Goal: Obtain resource: Obtain resource

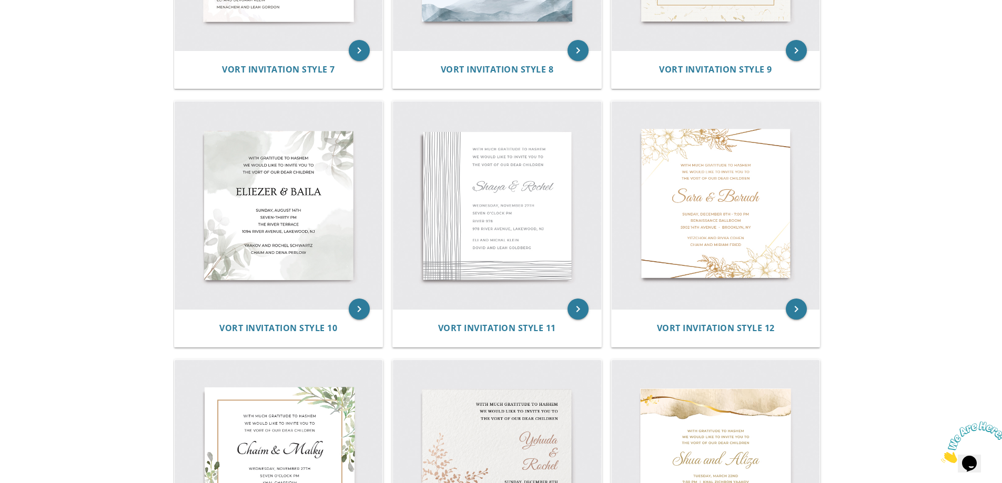
scroll to position [999, 0]
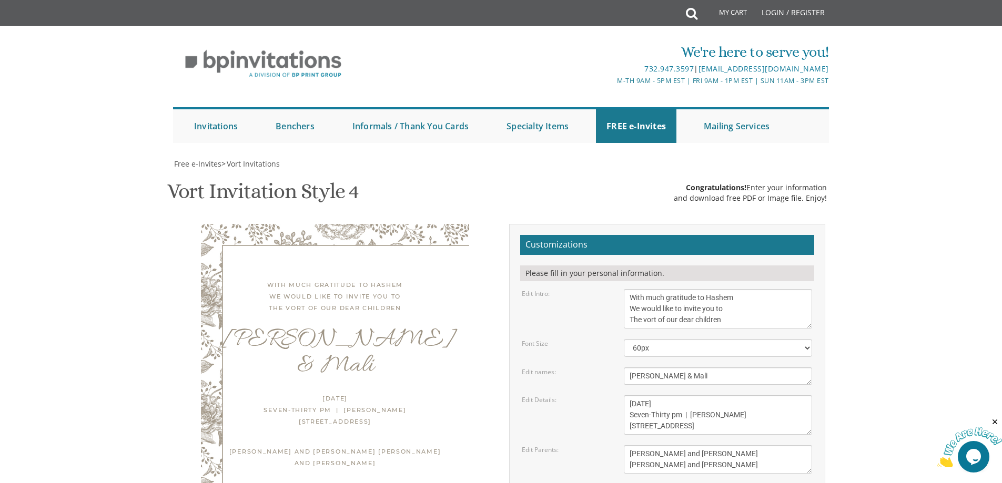
click at [657, 396] on textarea "Thursday, June 9th Seven-Thirty pm | Khal Chassidim 1401 Cedar Row | Lakewood, …" at bounding box center [718, 415] width 188 height 39
click at [662, 396] on textarea "Thursday, June 9th Seven-Thirty pm | Khal Chassidim 1401 Cedar Row | Lakewood, …" at bounding box center [718, 415] width 188 height 39
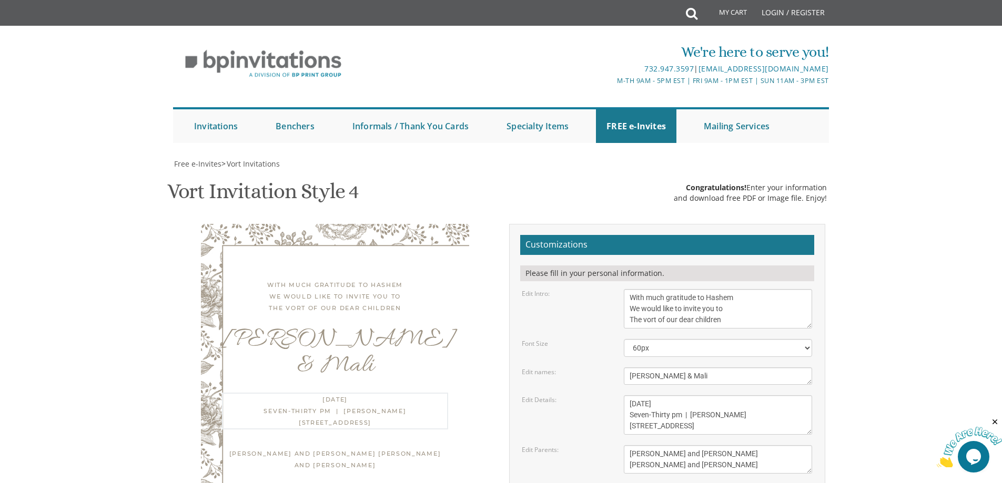
click at [662, 396] on textarea "Thursday, June 9th Seven-Thirty pm | Khal Chassidim 1401 Cedar Row | Lakewood, …" at bounding box center [718, 415] width 188 height 39
click at [856, 254] on body "My Cart Total: View Cart Item(s) Submit My Cart Total: View Cart Item(s) Login …" at bounding box center [501, 432] width 1002 height 865
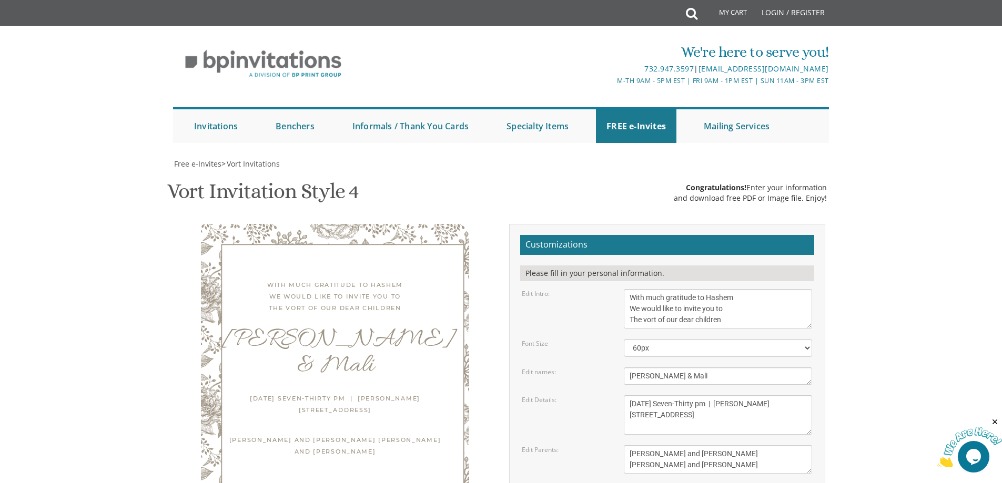
click at [739, 396] on textarea "Thursday, June 9th Seven-Thirty pm | Khal Chassidim 1401 Cedar Row | Lakewood, …" at bounding box center [718, 415] width 188 height 39
click at [728, 396] on textarea "Thursday, June 9th Seven-Thirty pm | Khal Chassidim 1401 Cedar Row | Lakewood, …" at bounding box center [718, 415] width 188 height 39
drag, startPoint x: 669, startPoint y: 253, endPoint x: 627, endPoint y: 255, distance: 42.1
click at [627, 396] on textarea "Thursday, June 9th Seven-Thirty pm | Khal Chassidim 1401 Cedar Row | Lakewood, …" at bounding box center [718, 415] width 188 height 39
drag, startPoint x: 667, startPoint y: 258, endPoint x: 722, endPoint y: 256, distance: 54.7
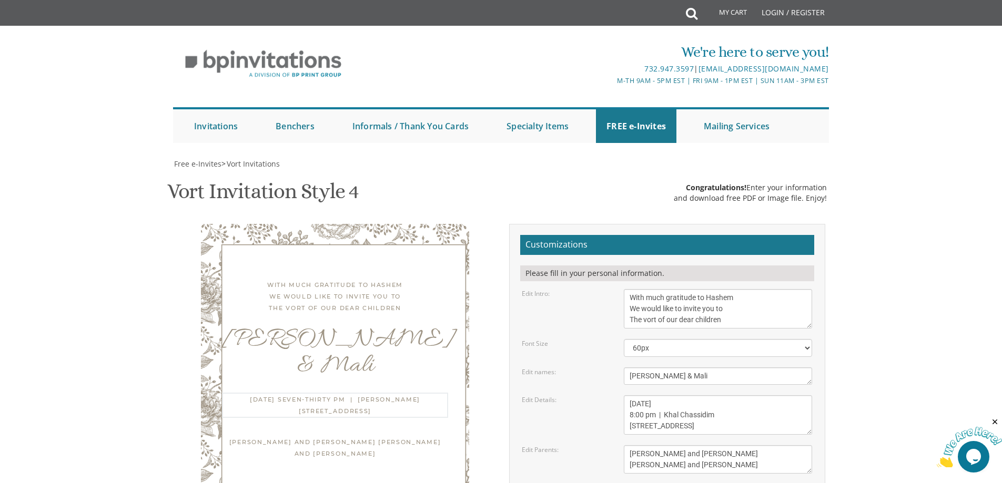
click at [722, 396] on textarea "Thursday, June 9th Seven-Thirty pm | Khal Chassidim 1401 Cedar Row | Lakewood, …" at bounding box center [718, 415] width 188 height 39
drag, startPoint x: 682, startPoint y: 270, endPoint x: 617, endPoint y: 272, distance: 65.8
click at [617, 396] on div "Thursday, June 9th Seven-Thirty pm | Khal Chassidim 1401 Cedar Row | Lakewood, …" at bounding box center [718, 415] width 204 height 39
type textarea "Wednesday, September 17th 8:00 pm | Bais Horaah 401 Madison Avenue | Lakewood, …"
click at [683, 446] on textarea "Shaul and Devorah Kahn Yitzchok and Leah Schreiber" at bounding box center [718, 460] width 188 height 28
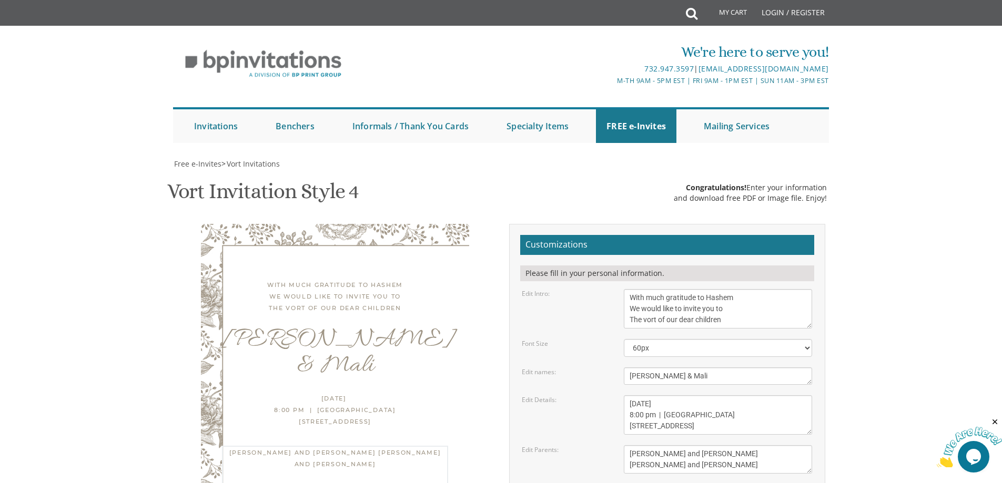
click at [696, 446] on textarea "Shaul and Devorah Kahn Yitzchok and Leah Schreiber" at bounding box center [718, 460] width 188 height 28
type textarea "Shabse and Gitty Kotler Yehudah and Chaya Malka Perlman"
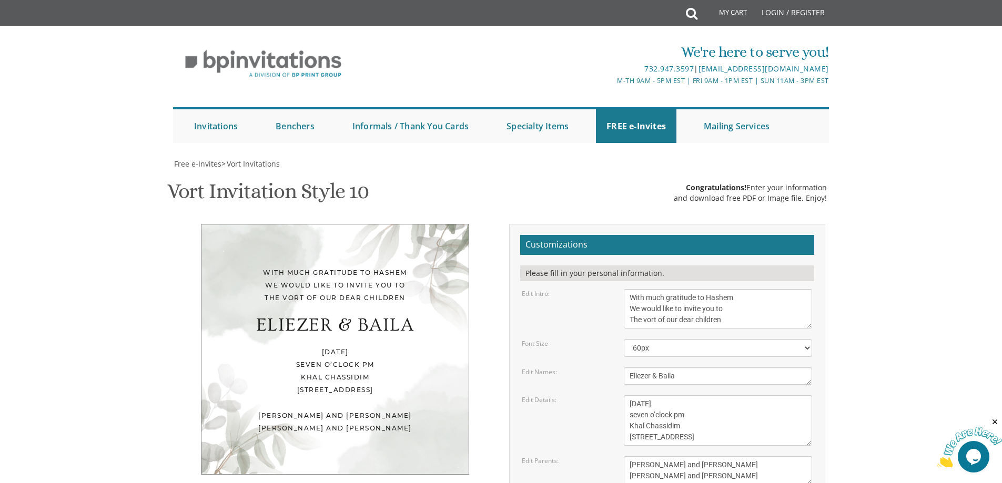
scroll to position [158, 0]
click at [674, 368] on textarea "Eliezer & Baila" at bounding box center [718, 376] width 188 height 17
type textarea "[PERSON_NAME] & Mali"
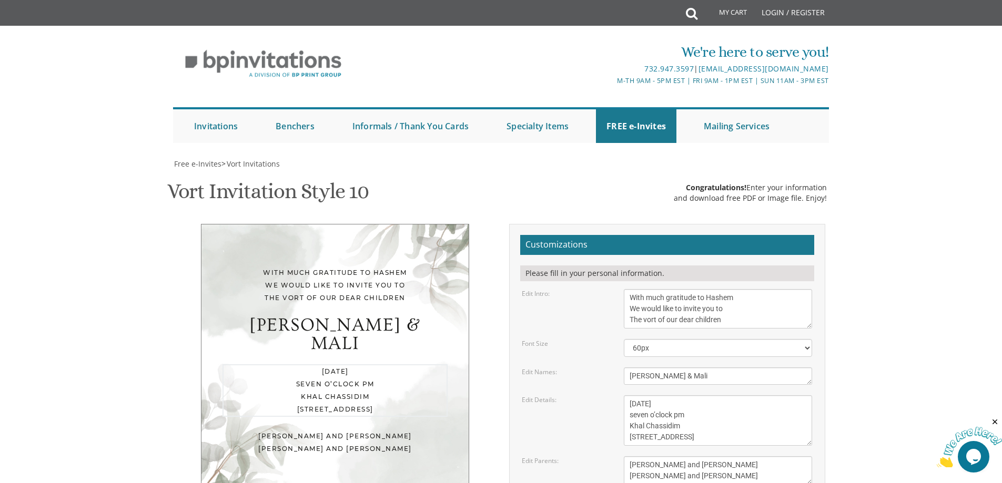
drag, startPoint x: 674, startPoint y: 246, endPoint x: 753, endPoint y: 247, distance: 79.4
click at [753, 396] on textarea "Wednesday, November 27th seven o’clock pm Khal Chassidim 1401 Cedar Row, Lakewo…" at bounding box center [718, 421] width 188 height 50
click at [662, 396] on textarea "Wednesday, November 27th seven o’clock pm Khal Chassidim 1401 Cedar Row, Lakewo…" at bounding box center [718, 421] width 188 height 50
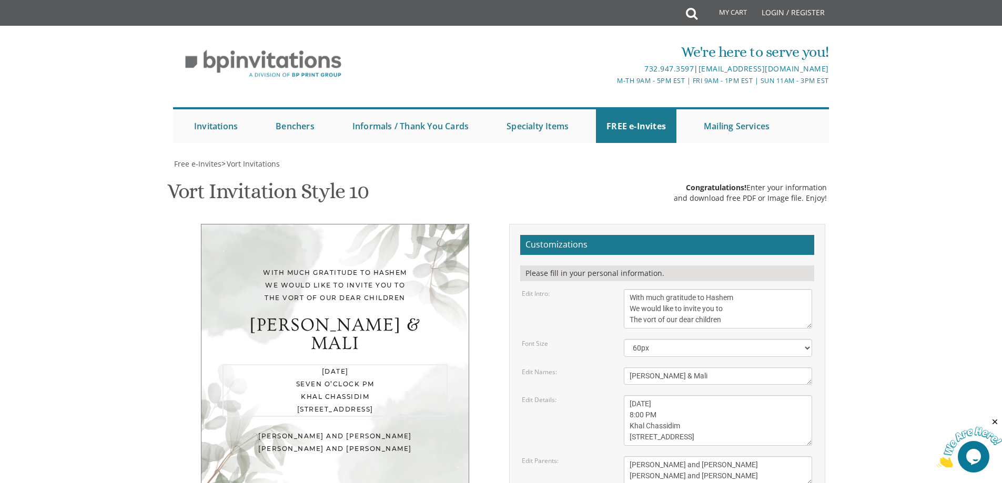
click at [646, 396] on textarea "Wednesday, November 27th seven o’clock pm Khal Chassidim 1401 Cedar Row, Lakewo…" at bounding box center [718, 421] width 188 height 50
type textarea "Wednesday, September 17th 8:00 PM Bais Horaah 401 Madison Avenue, Lakewood, NJ"
click at [851, 280] on body "My Cart Total: View Cart Item(s) Submit My Cart Total: View Cart Item(s) Login …" at bounding box center [501, 438] width 1002 height 876
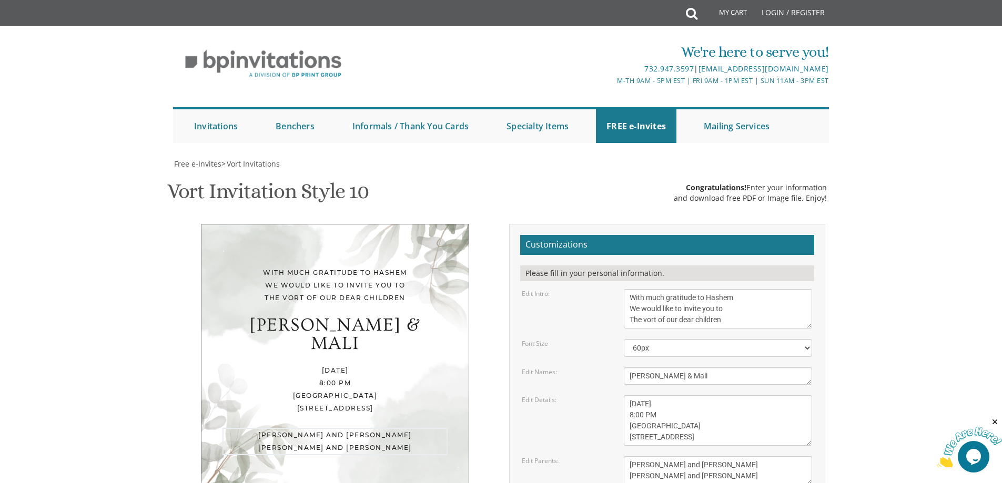
drag, startPoint x: 750, startPoint y: 318, endPoint x: 598, endPoint y: 306, distance: 152.0
click at [598, 457] on div "Edit Parents: Yaakov and Miriam Berger Yechiel and Brocha Cohen" at bounding box center [667, 471] width 306 height 28
type textarea "Shabse and [PERSON_NAME] [PERSON_NAME] and [PERSON_NAME]"
type input "[EMAIL_ADDRESS][DOMAIN_NAME]"
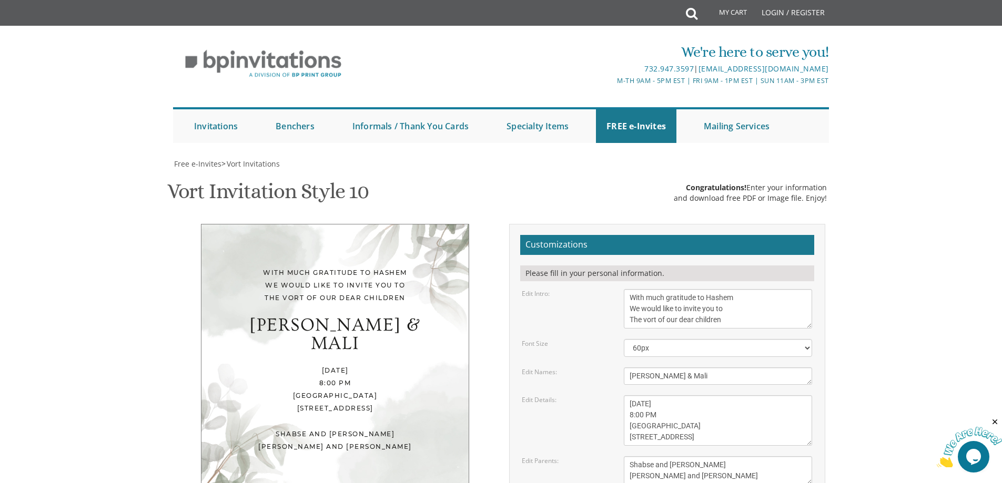
drag, startPoint x: 633, startPoint y: 390, endPoint x: 632, endPoint y: 402, distance: 12.1
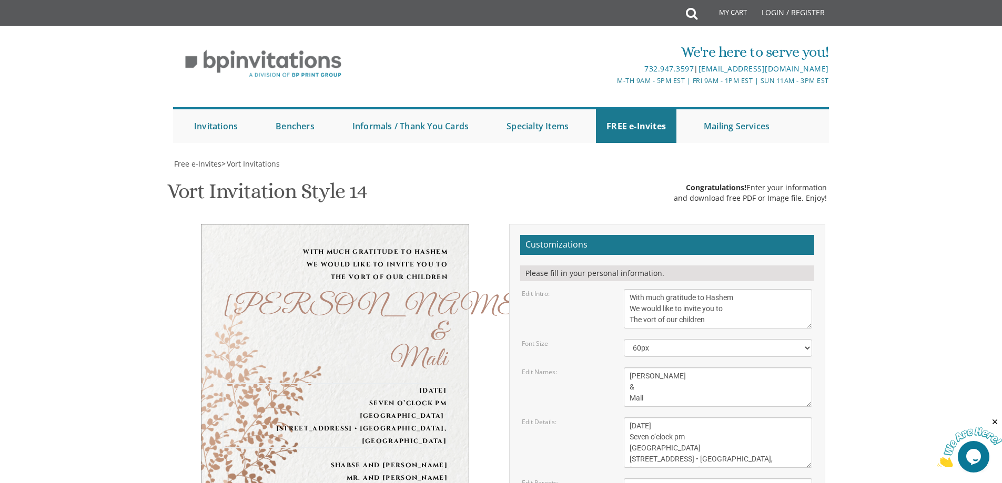
drag, startPoint x: 672, startPoint y: 226, endPoint x: 602, endPoint y: 221, distance: 70.2
click at [602, 418] on div "Edit Details: Sunday, December 8th Seven o’clock pm at our home 1675 46th stree…" at bounding box center [667, 443] width 306 height 50
click at [726, 418] on textarea "Sunday, December 8th Seven o’clock pm at our home 1675 46th street • Brooklyn, …" at bounding box center [718, 443] width 188 height 50
type textarea "Wednesday, September 17th 8:00 pm Bais Horaah 401 Madison Avenue • Lakewood, NJ"
drag, startPoint x: 715, startPoint y: 290, endPoint x: 582, endPoint y: 299, distance: 133.4
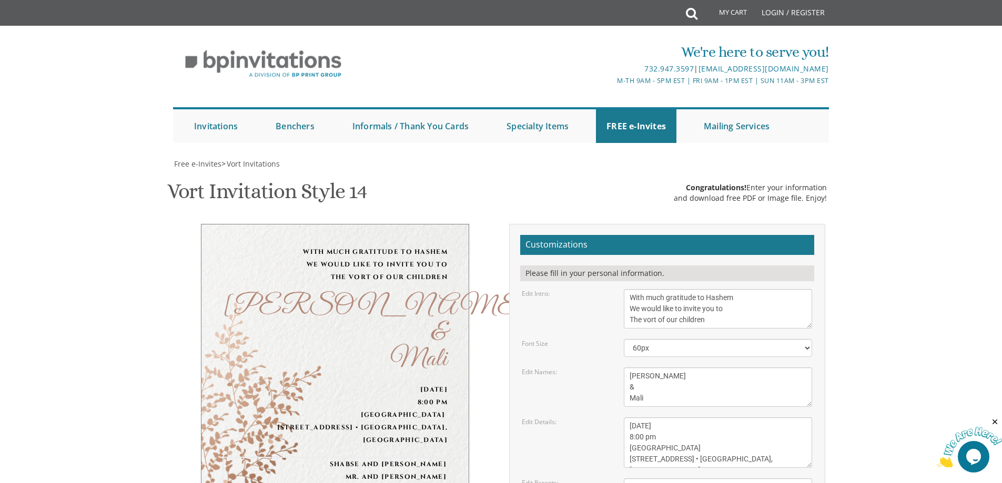
click at [582, 299] on form "Customizations Please fill in your personal information. Edit Intro: With much …" at bounding box center [667, 417] width 294 height 365
type textarea "Shabse and [PERSON_NAME] [PERSON_NAME] and [PERSON_NAME]"
click at [558, 299] on form "Customizations Please fill in your personal information. Edit Intro: With much …" at bounding box center [667, 417] width 294 height 365
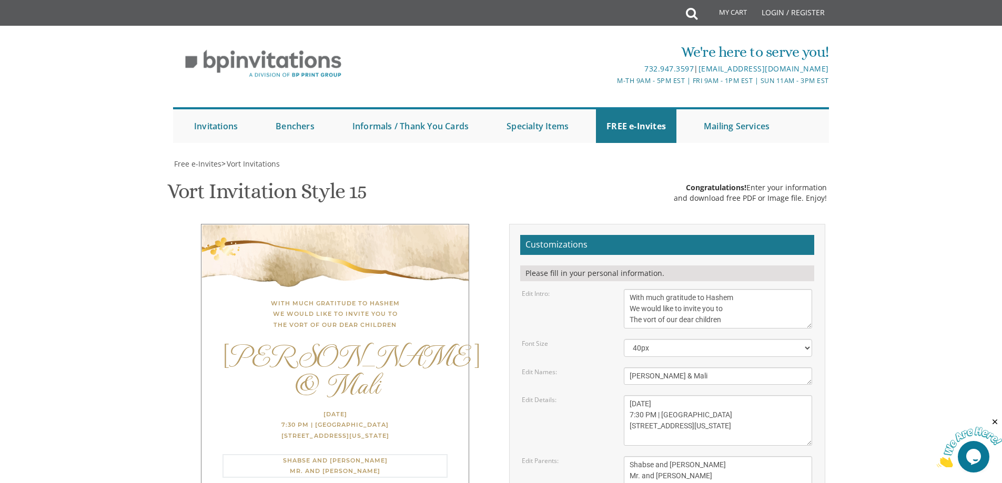
drag, startPoint x: 702, startPoint y: 315, endPoint x: 597, endPoint y: 318, distance: 105.8
click at [597, 457] on div "Edit Parents: [PERSON_NAME] and [PERSON_NAME] [PERSON_NAME] and [PERSON_NAME]" at bounding box center [667, 476] width 306 height 39
type textarea "Shabse and [PERSON_NAME] [PERSON_NAME] and [PERSON_NAME]"
click at [608, 457] on div "Edit Parents: [PERSON_NAME] and [PERSON_NAME] [PERSON_NAME] and [PERSON_NAME]" at bounding box center [667, 476] width 306 height 39
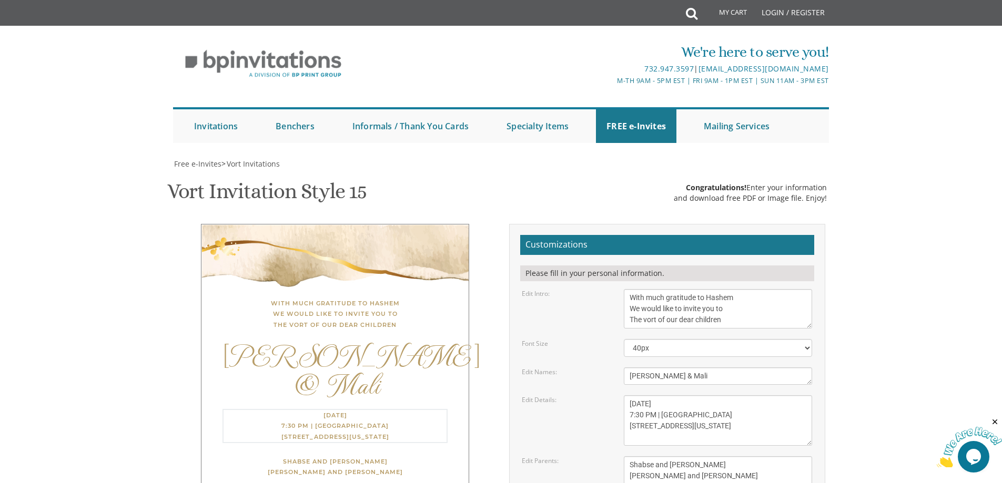
drag, startPoint x: 643, startPoint y: 256, endPoint x: 608, endPoint y: 257, distance: 35.8
click at [608, 396] on div "Edit Details: [DATE] 7:30 PM | Khal Zichron [PERSON_NAME] [STREET_ADDRESS][US_S…" at bounding box center [667, 421] width 306 height 50
drag, startPoint x: 632, startPoint y: 281, endPoint x: 608, endPoint y: 276, distance: 24.8
click at [608, 396] on div "Edit Details: [DATE] 7:30 PM | Khal Zichron [PERSON_NAME] [STREET_ADDRESS][US_S…" at bounding box center [667, 421] width 306 height 50
type textarea "[DATE] 8:00 PM | [GEOGRAPHIC_DATA] [STREET_ADDRESS][US_STATE]"
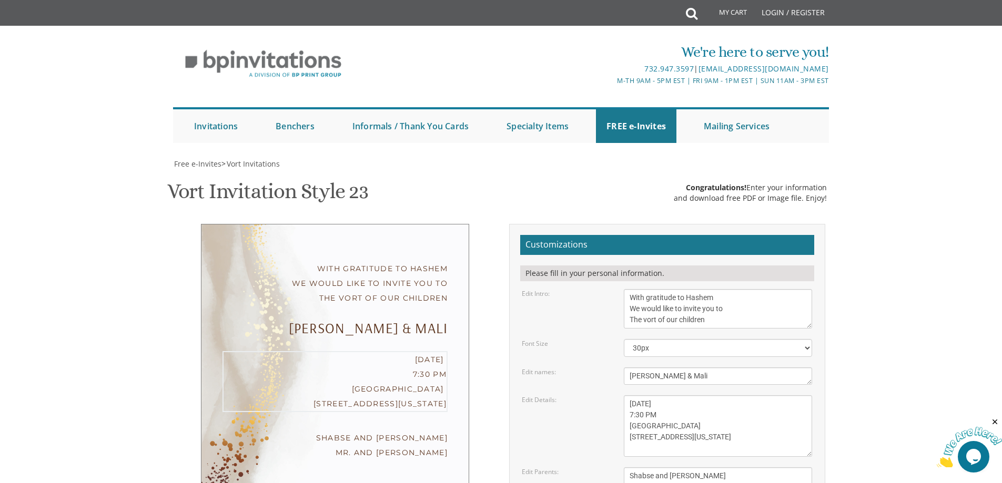
drag, startPoint x: 643, startPoint y: 258, endPoint x: 601, endPoint y: 260, distance: 42.7
click at [601, 396] on div "Edit Details: [DATE] Seven-thirty PM [PERSON_NAME][GEOGRAPHIC_DATA][PERSON_NAME…" at bounding box center [667, 427] width 306 height 62
click at [655, 396] on textarea "[DATE] Seven-thirty PM [PERSON_NAME][GEOGRAPHIC_DATA][PERSON_NAME] [STREET_ADDR…" at bounding box center [718, 427] width 188 height 62
type textarea "[DATE] 8:00 PM [GEOGRAPHIC_DATA] [STREET_ADDRESS][US_STATE]"
drag, startPoint x: 702, startPoint y: 332, endPoint x: 609, endPoint y: 331, distance: 93.6
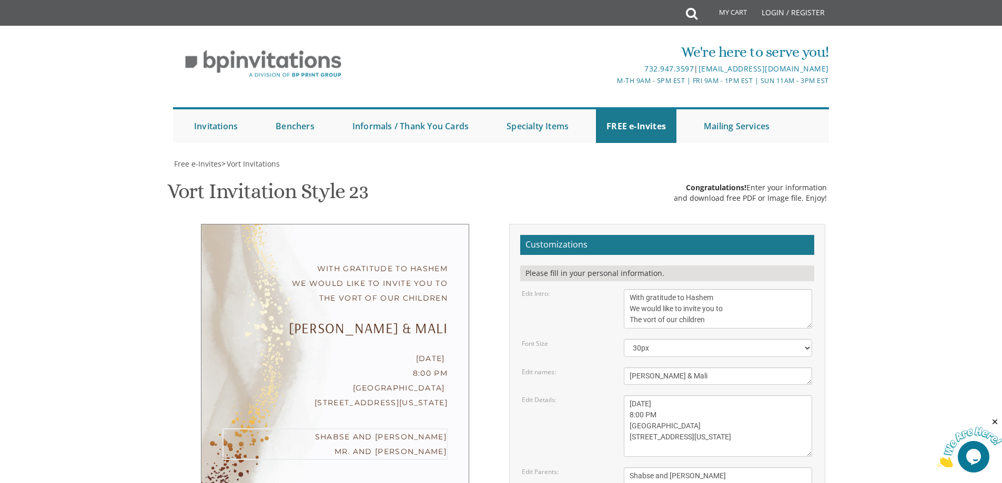
click at [609, 468] on div "Edit Parents: Yitzchok and Chaya Feldman Yehuda and Devorah Pollak" at bounding box center [667, 482] width 306 height 28
type textarea "Shabse and Gitty Kotler Yehudah and Chaya Malka Perlman"
click at [672, 396] on textarea "Monday, February 7th Seven-thirty PM Bais Pinchos Simcha Hall 1951 New Central …" at bounding box center [718, 427] width 188 height 62
type textarea "Wednesday, September 17th 8:00 PM Bais Horaah 401 Madison Avenue Lakewood, New …"
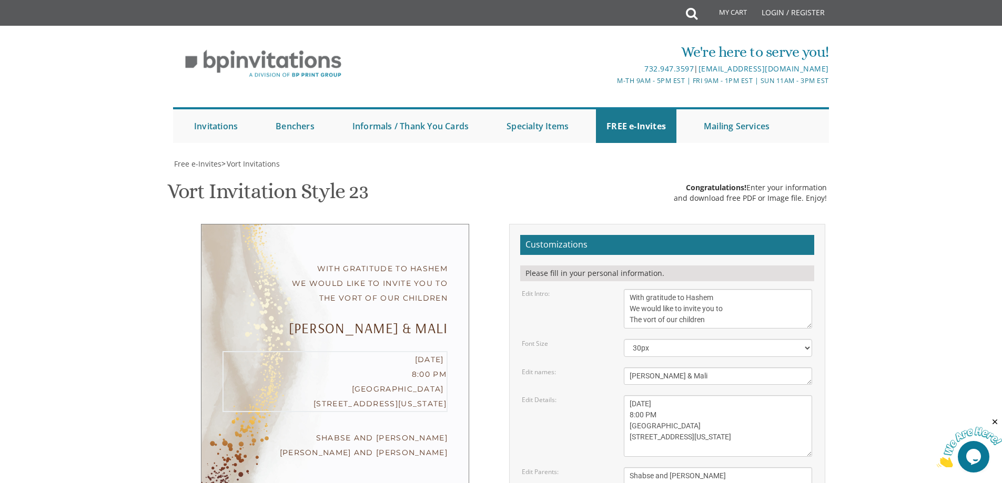
click at [853, 297] on body "My Cart Total: View Cart Item(s) Submit My Cart Total: View Cart Item(s) Login …" at bounding box center [501, 443] width 1002 height 887
click at [648, 289] on textarea "With gratitude to Hashem We would like to invite you to The vort of our children" at bounding box center [718, 308] width 188 height 39
type textarea "With much gratitude to Hashem We would like to invite you to The vort of our ch…"
click at [839, 169] on body "My Cart Total: View Cart Item(s) Submit My Cart Total: View Cart Item(s) Login …" at bounding box center [501, 443] width 1002 height 887
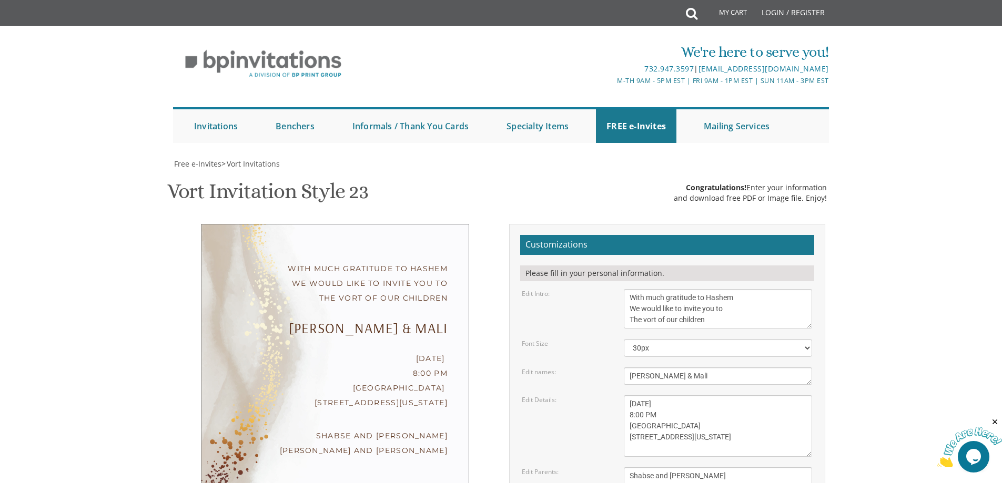
scroll to position [316, 0]
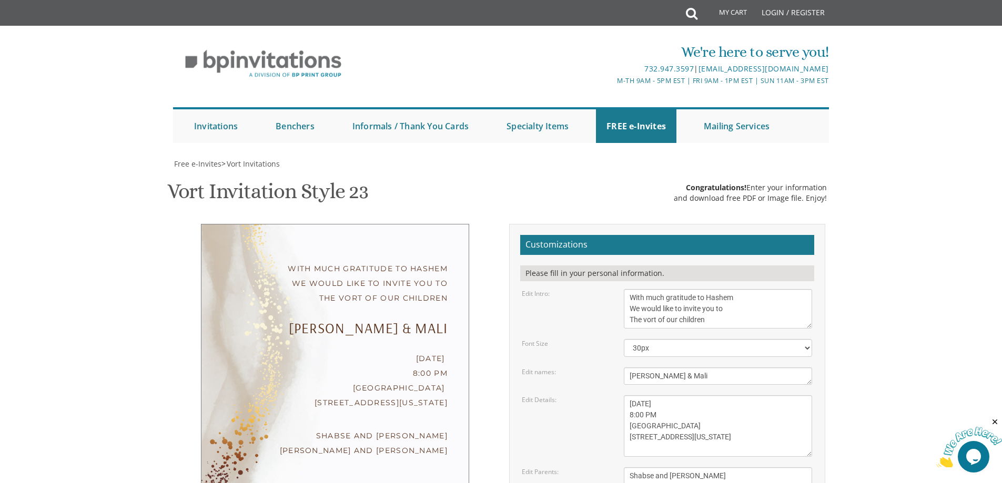
click at [659, 289] on textarea "With gratitude to Hashem We would like to invite you to The vort of our children" at bounding box center [718, 308] width 188 height 39
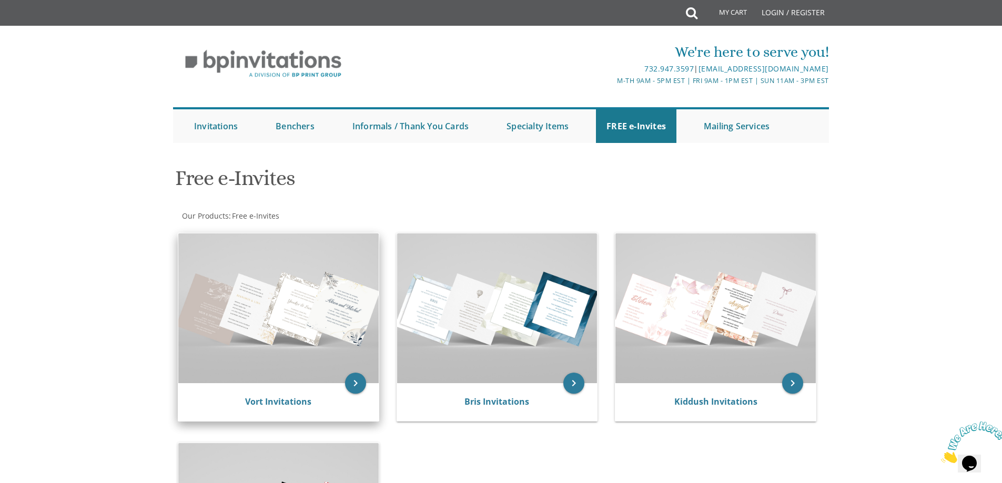
click at [298, 377] on img at bounding box center [278, 309] width 200 height 150
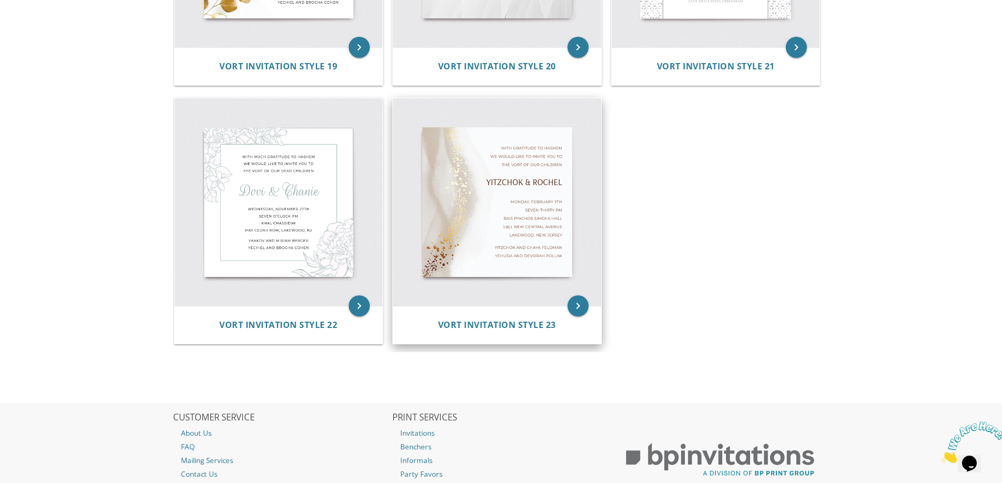
scroll to position [1999, 0]
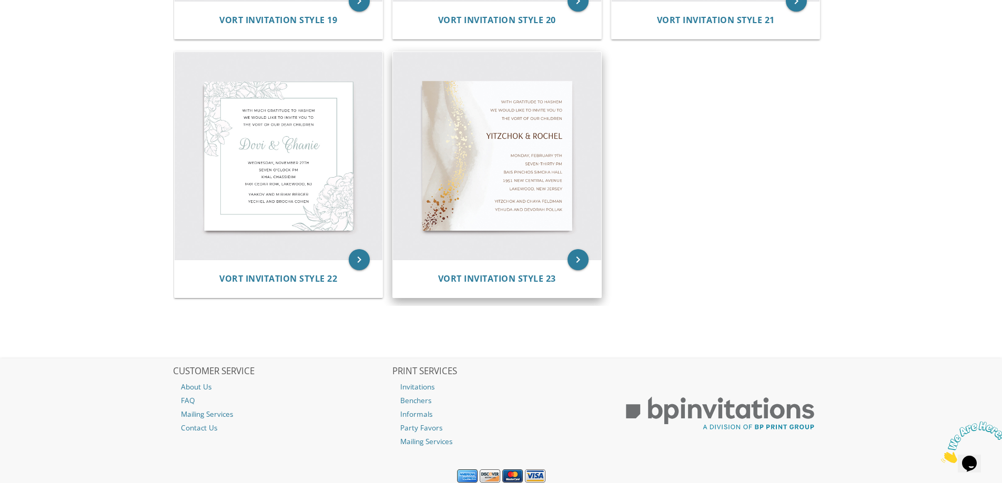
click at [513, 202] on img at bounding box center [497, 156] width 208 height 208
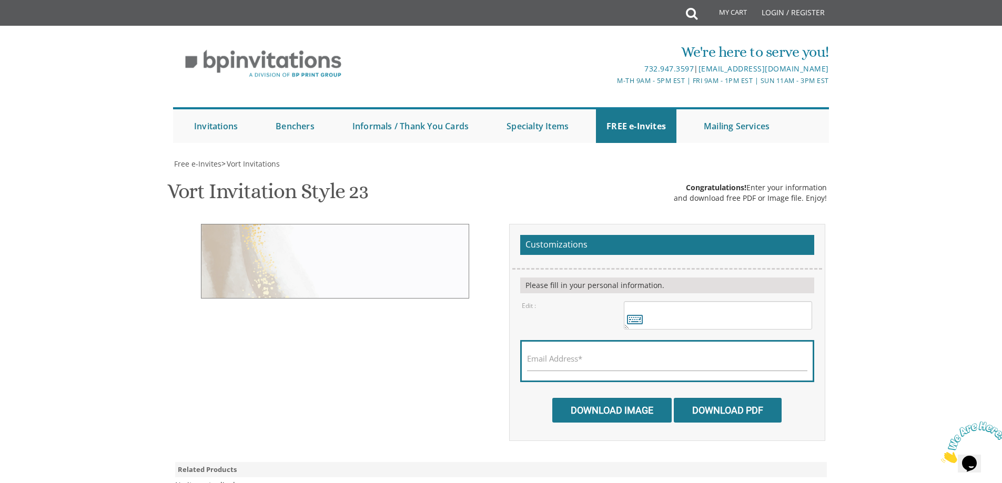
scroll to position [53, 0]
click at [638, 312] on icon at bounding box center [635, 319] width 16 height 15
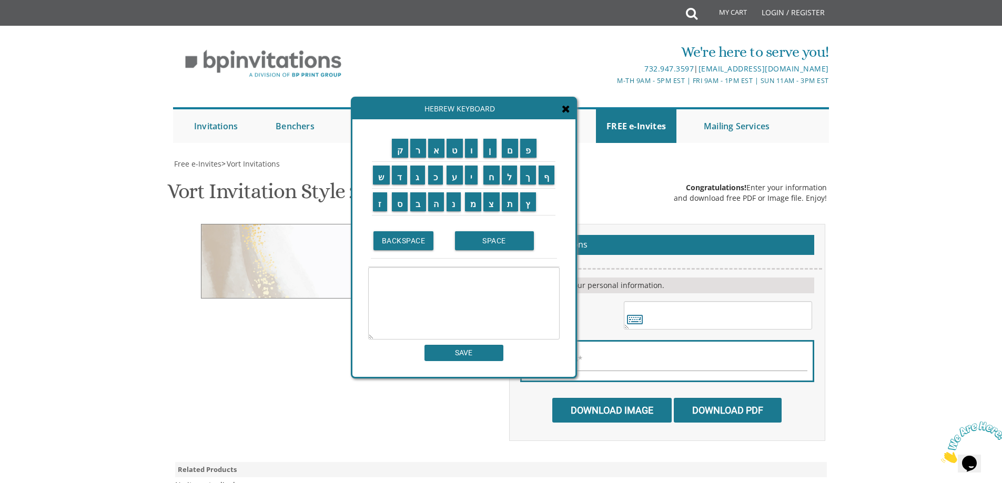
click at [570, 119] on div "ק ר א ט ו ן ם פ ש ד ג כ ע י" at bounding box center [463, 248] width 223 height 258
click at [558, 114] on div "Hebrew Keyboard" at bounding box center [463, 108] width 223 height 21
click at [563, 114] on div "Hebrew Keyboard" at bounding box center [463, 108] width 223 height 21
click at [258, 224] on div "Customizations Please fill in your personal information. Edit :" at bounding box center [501, 332] width 664 height 217
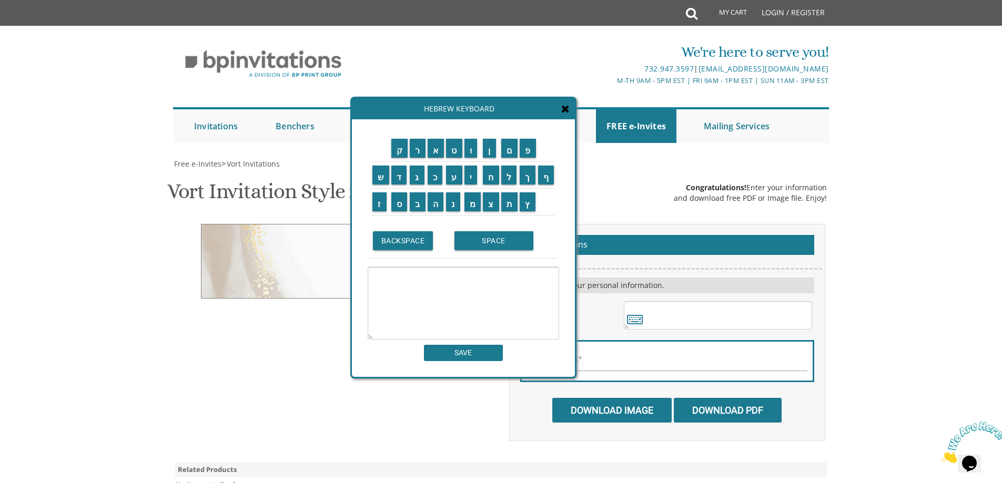
click at [571, 113] on div "Hebrew Keyboard" at bounding box center [463, 108] width 223 height 21
click at [566, 112] on icon at bounding box center [565, 109] width 8 height 11
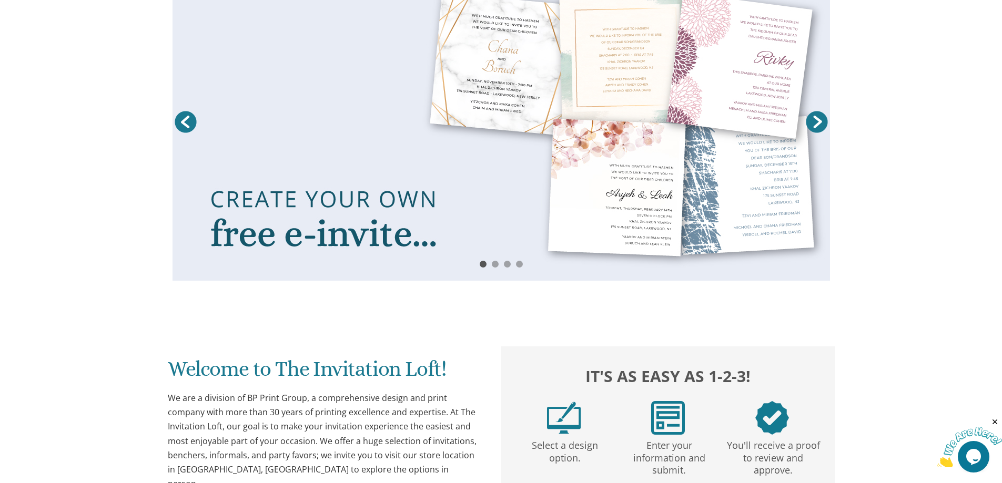
scroll to position [158, 0]
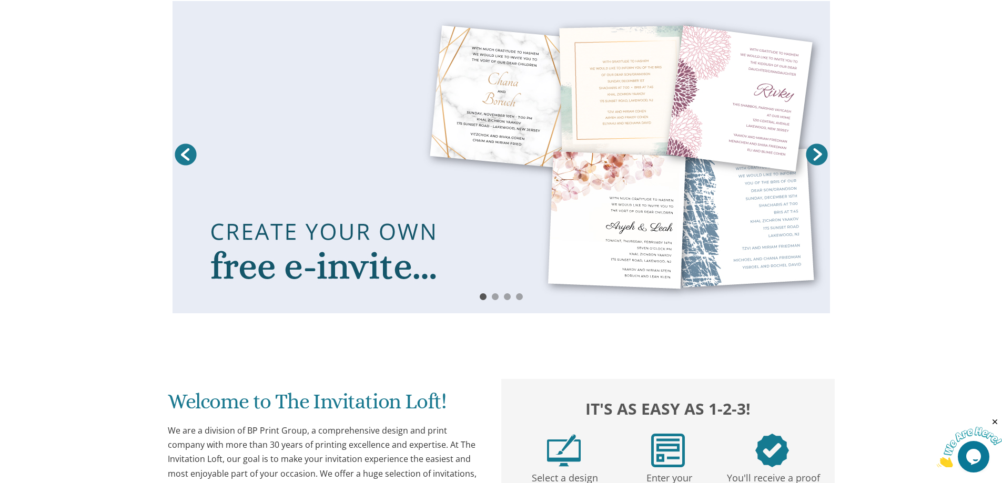
click at [344, 229] on link at bounding box center [502, 157] width 658 height 312
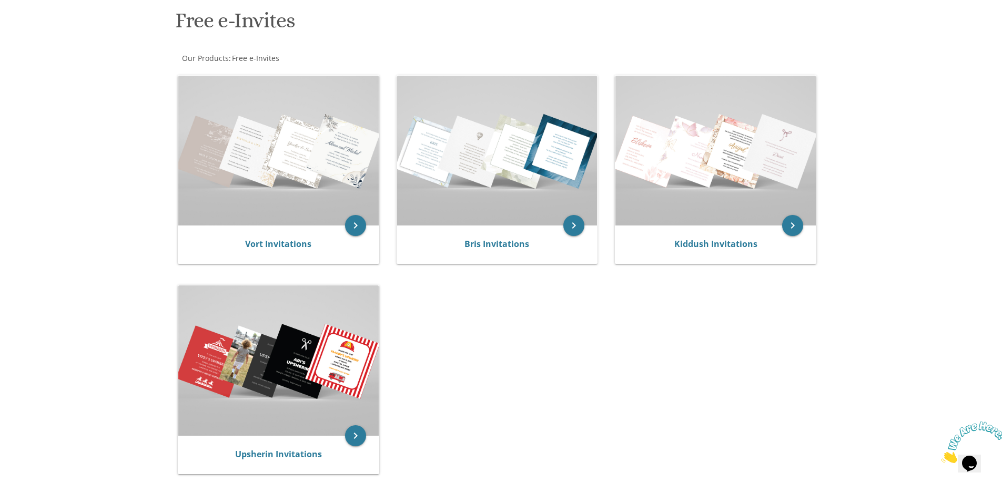
scroll to position [368, 0]
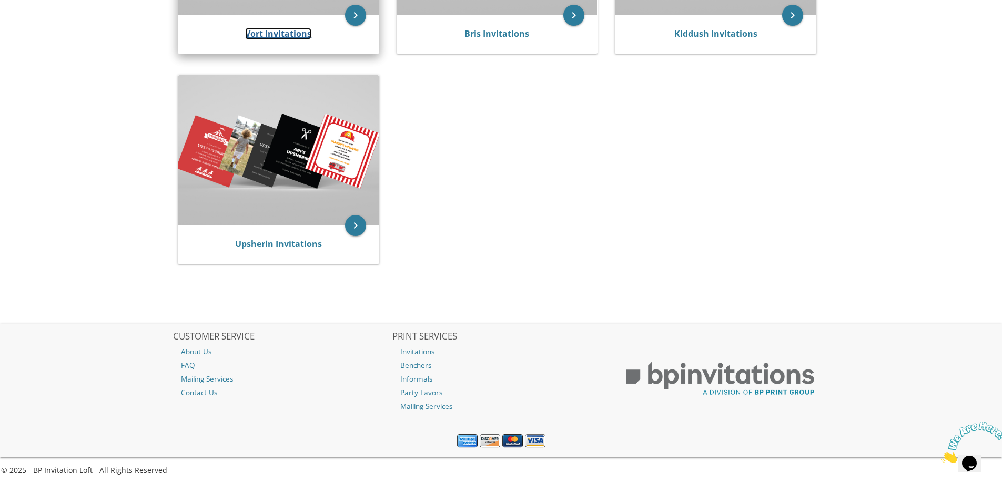
click at [286, 33] on link "Vort Invitations" at bounding box center [278, 34] width 66 height 12
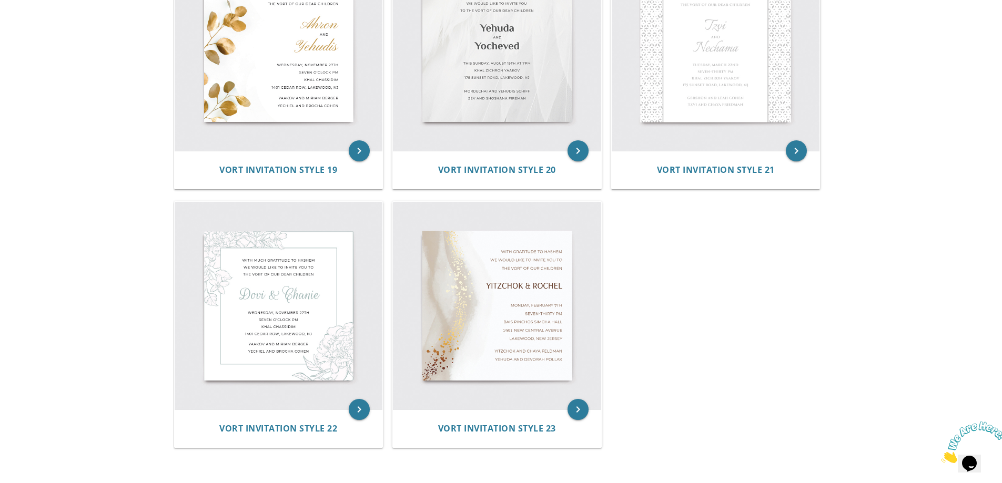
scroll to position [2037, 0]
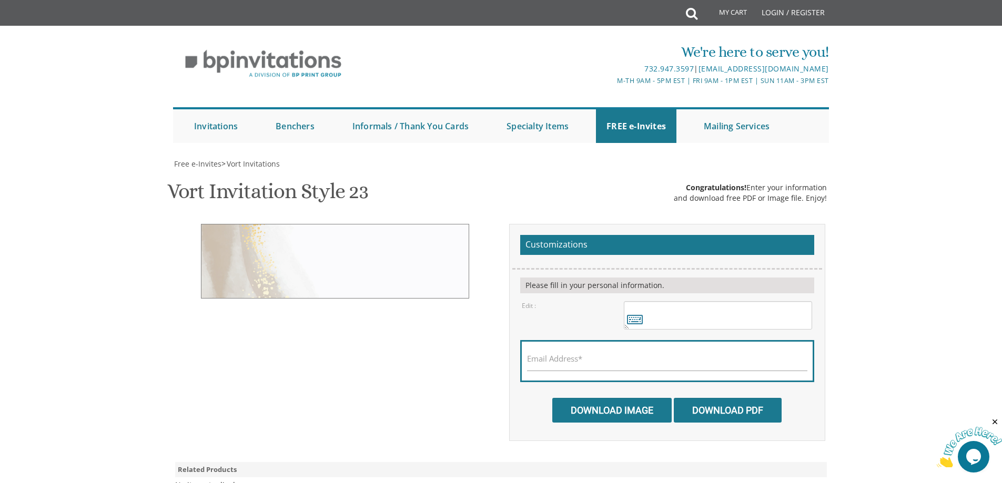
scroll to position [105, 0]
click at [607, 278] on div "Please fill in your personal information." at bounding box center [667, 286] width 294 height 16
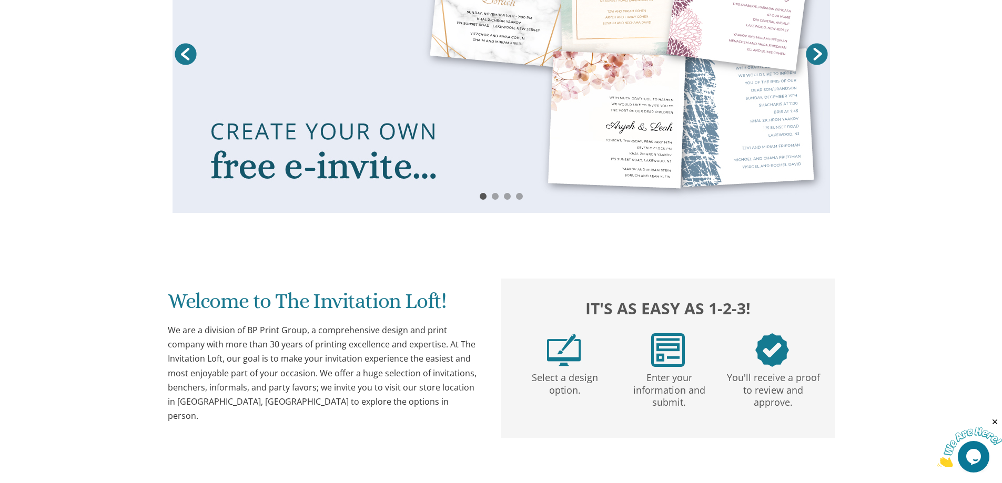
scroll to position [210, 0]
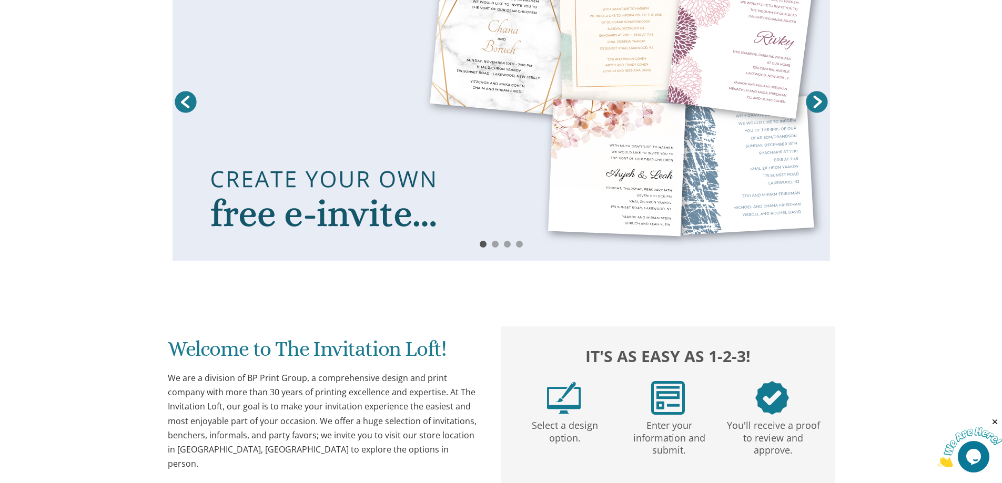
click at [306, 225] on link at bounding box center [502, 104] width 658 height 312
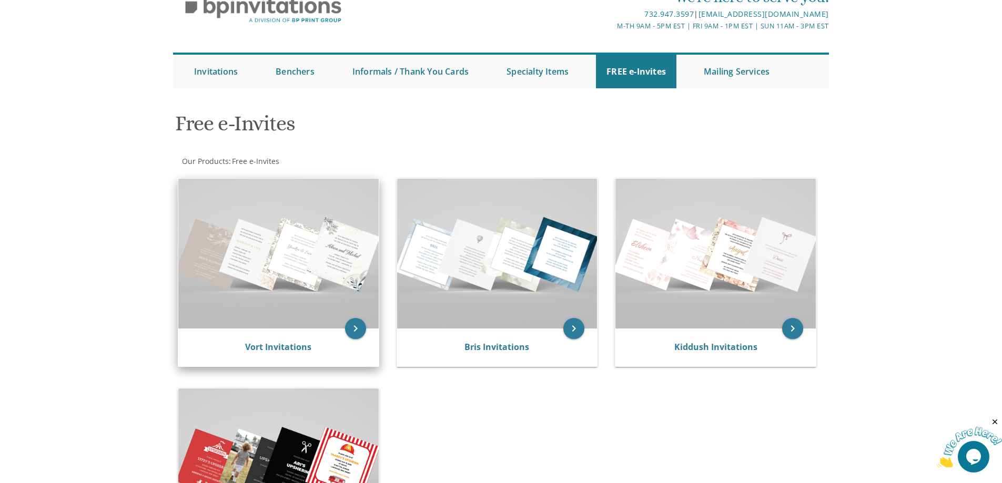
scroll to position [105, 0]
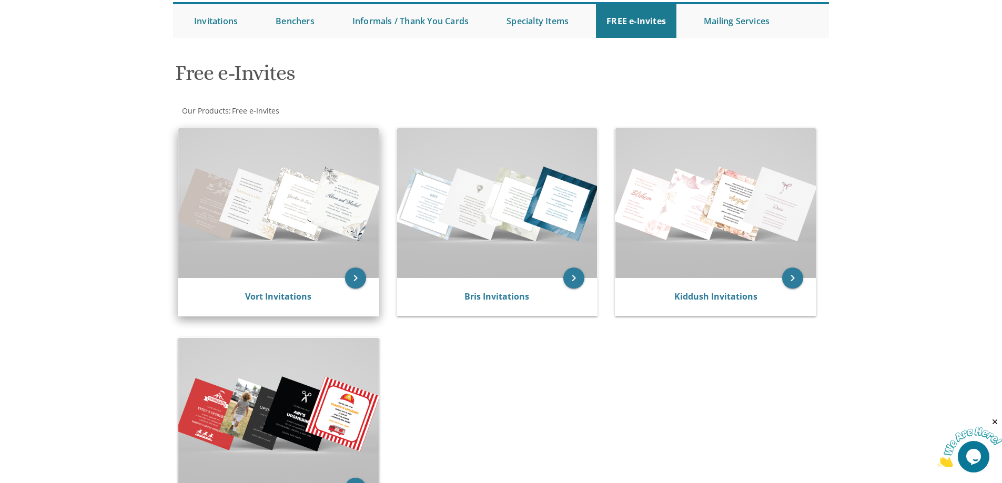
click at [252, 284] on div "Vort Invitations" at bounding box center [278, 297] width 200 height 38
click at [257, 299] on link "Vort Invitations" at bounding box center [278, 297] width 66 height 12
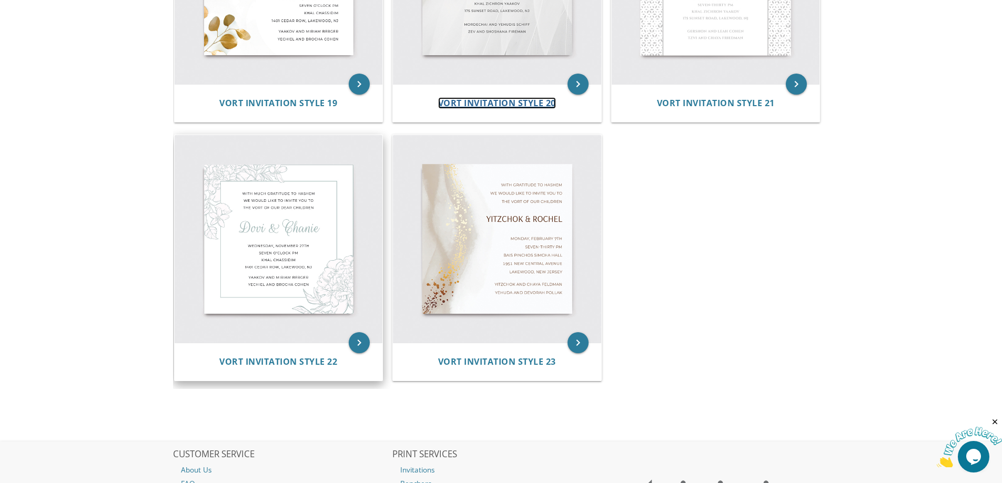
scroll to position [1946, 0]
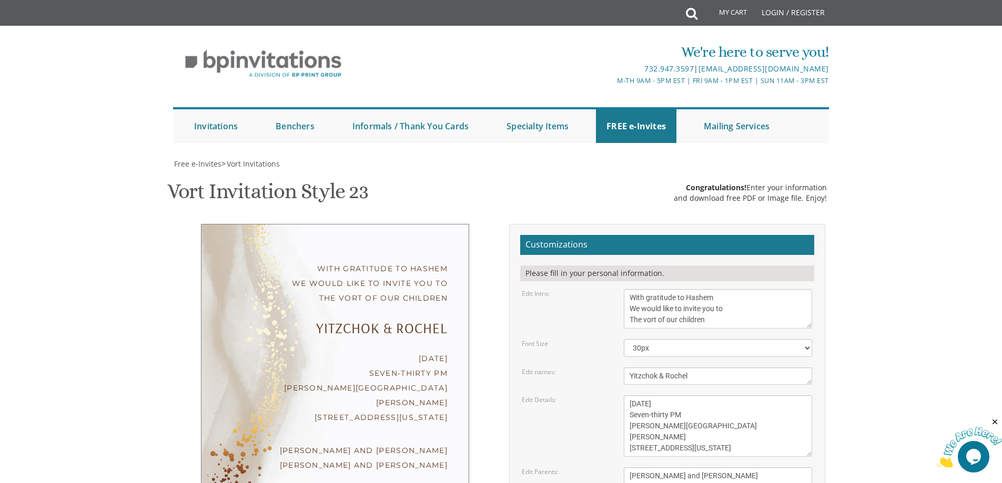
scroll to position [53, 0]
click at [647, 289] on textarea "With gratitude to Hashem We would like to invite you to The vort of our children" at bounding box center [718, 308] width 188 height 39
type textarea "With much gratitude to Hashem We would like to invite you to The vort of our ch…"
click at [657, 368] on textarea "Yitzchok & Rochel" at bounding box center [718, 376] width 188 height 17
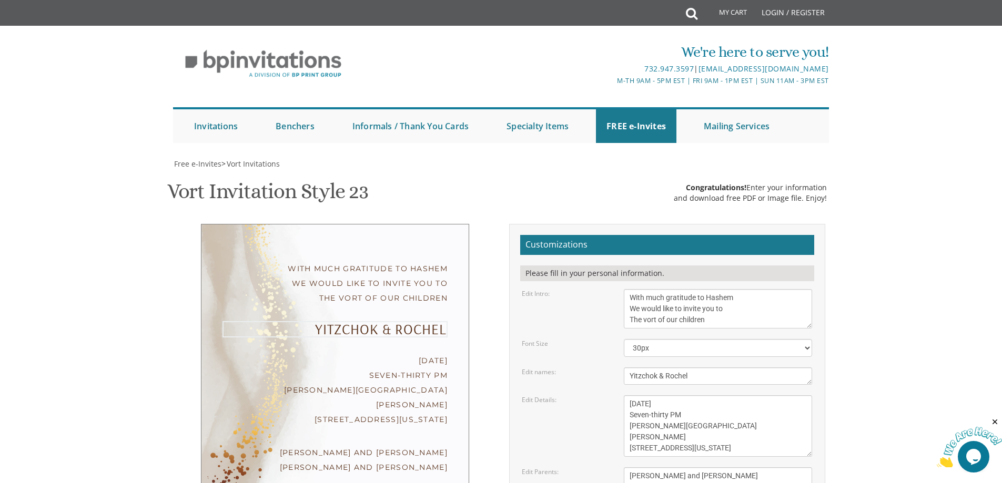
click at [657, 368] on textarea "Yitzchok & Rochel" at bounding box center [718, 376] width 188 height 17
type textarea "[PERSON_NAME] & Mali"
click at [654, 396] on textarea "[DATE] Seven-thirty PM [PERSON_NAME][GEOGRAPHIC_DATA][PERSON_NAME] [STREET_ADDR…" at bounding box center [718, 427] width 188 height 62
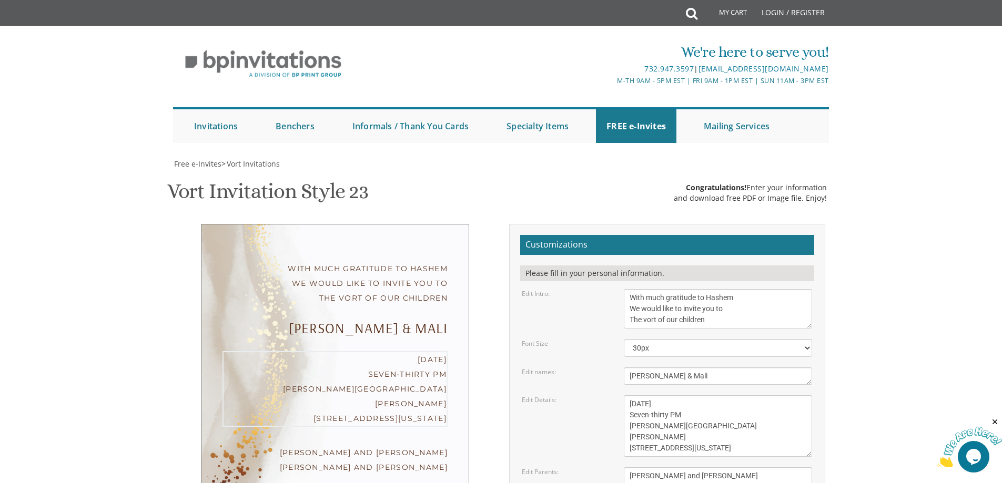
drag, startPoint x: 669, startPoint y: 362, endPoint x: 628, endPoint y: 362, distance: 41.0
click at [628, 396] on textarea "[DATE] Seven-thirty PM [PERSON_NAME][GEOGRAPHIC_DATA][PERSON_NAME] [STREET_ADDR…" at bounding box center [718, 427] width 188 height 62
click at [639, 396] on textarea "[DATE] Seven-thirty PM [PERSON_NAME][GEOGRAPHIC_DATA][PERSON_NAME] [STREET_ADDR…" at bounding box center [718, 427] width 188 height 62
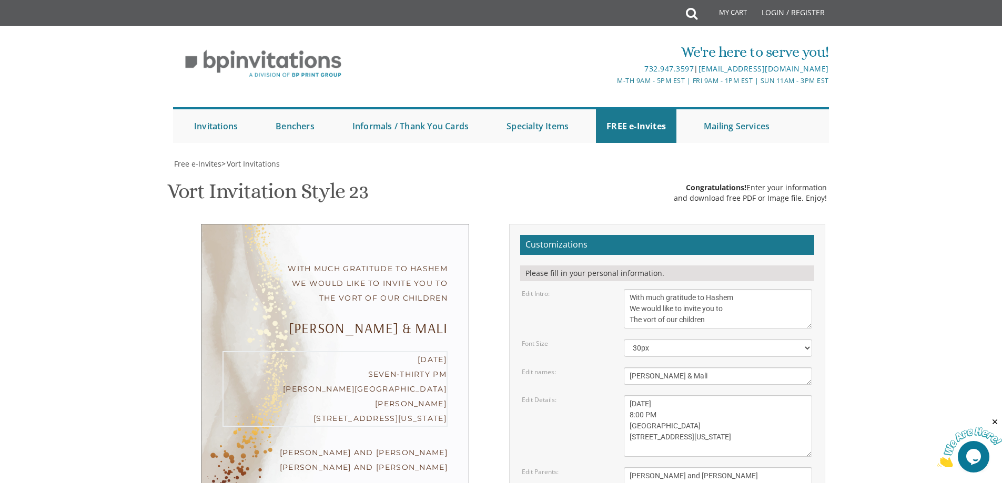
scroll to position [210, 0]
type textarea "[DATE] 8:00 PM [GEOGRAPHIC_DATA] [STREET_ADDRESS][US_STATE]"
click at [667, 468] on textarea "[PERSON_NAME] and [PERSON_NAME] [PERSON_NAME] and [PERSON_NAME]" at bounding box center [718, 482] width 188 height 28
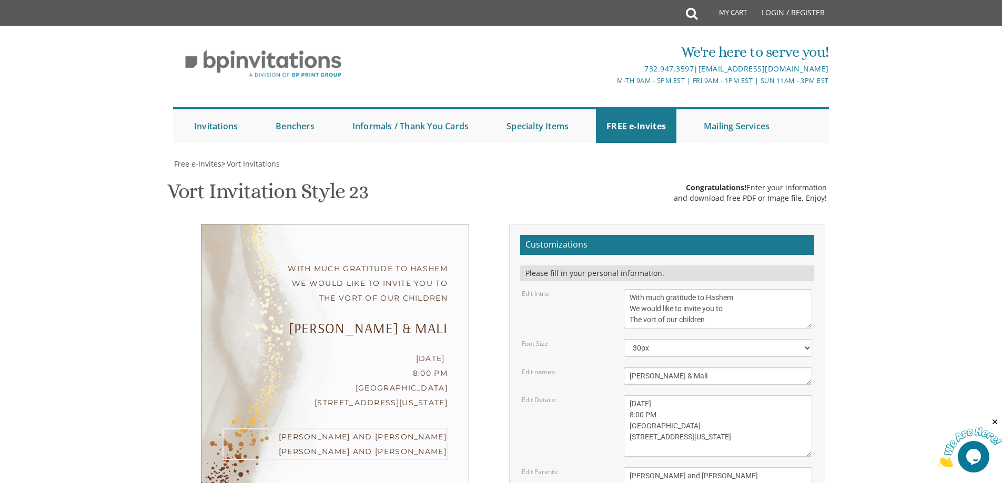
click at [667, 468] on textarea "[PERSON_NAME] and [PERSON_NAME] [PERSON_NAME] and [PERSON_NAME]" at bounding box center [718, 482] width 188 height 28
type textarea "Shabse and [PERSON_NAME] [PERSON_NAME] and [PERSON_NAME]"
type input "[EMAIL_ADDRESS][DOMAIN_NAME]"
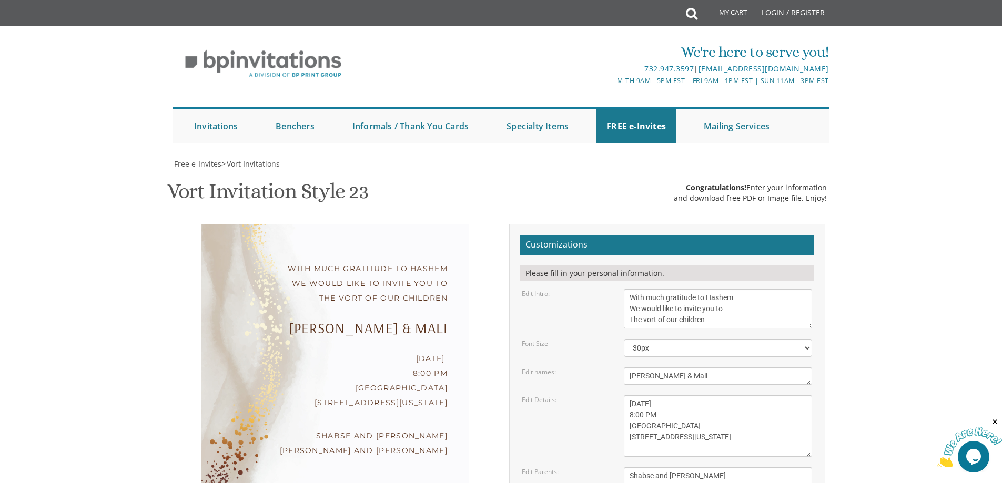
click at [658, 396] on textarea "[DATE] Seven-thirty PM [PERSON_NAME][GEOGRAPHIC_DATA][PERSON_NAME] [STREET_ADDR…" at bounding box center [718, 427] width 188 height 62
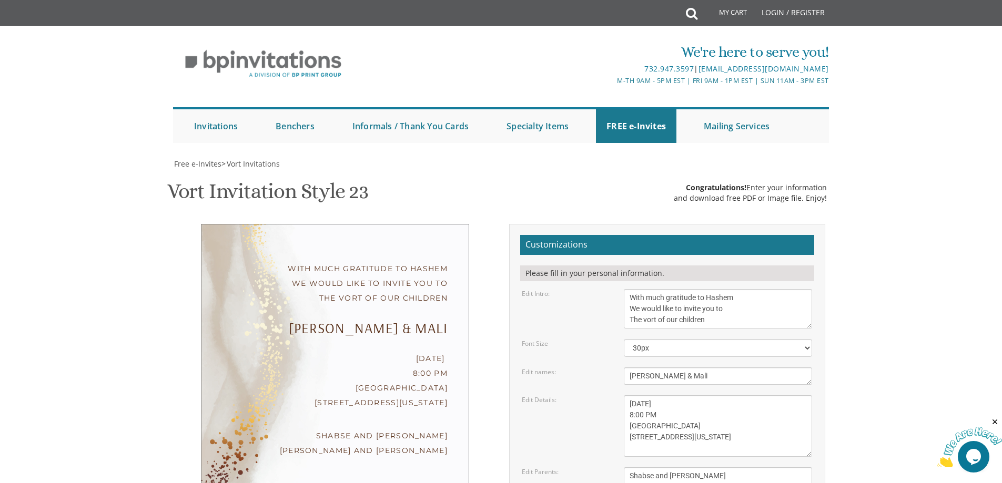
drag, startPoint x: 689, startPoint y: 213, endPoint x: 699, endPoint y: 214, distance: 9.5
click at [699, 396] on textarea "[DATE] Seven-thirty PM [PERSON_NAME][GEOGRAPHIC_DATA][PERSON_NAME] [STREET_ADDR…" at bounding box center [718, 427] width 188 height 62
drag, startPoint x: 728, startPoint y: 199, endPoint x: 738, endPoint y: 198, distance: 10.0
click at [738, 396] on textarea "[DATE] Seven-thirty PM [PERSON_NAME][GEOGRAPHIC_DATA][PERSON_NAME] [STREET_ADDR…" at bounding box center [718, 427] width 188 height 62
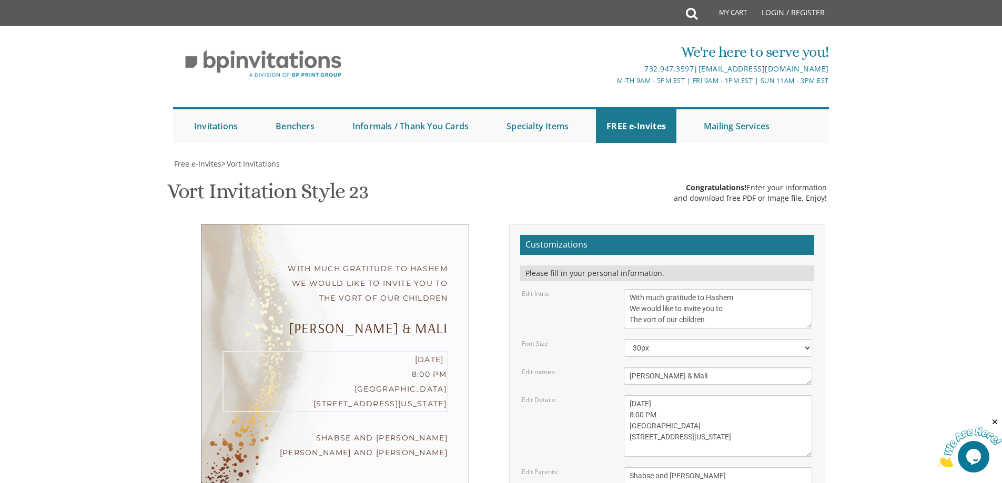
drag, startPoint x: 737, startPoint y: 195, endPoint x: 745, endPoint y: 196, distance: 8.0
click at [745, 396] on textarea "[DATE] Seven-thirty PM [PERSON_NAME][GEOGRAPHIC_DATA][PERSON_NAME] [STREET_ADDR…" at bounding box center [718, 427] width 188 height 62
type textarea "[DATE] 8:00 PM [GEOGRAPHIC_DATA] [STREET_ADDRESS][US_STATE]"
click at [615, 396] on div "Edit Details: [DATE] Seven-thirty PM [PERSON_NAME][GEOGRAPHIC_DATA][PERSON_NAME…" at bounding box center [667, 427] width 306 height 62
click at [679, 289] on textarea "With gratitude to Hashem We would like to invite you to The vort of our children" at bounding box center [718, 308] width 188 height 39
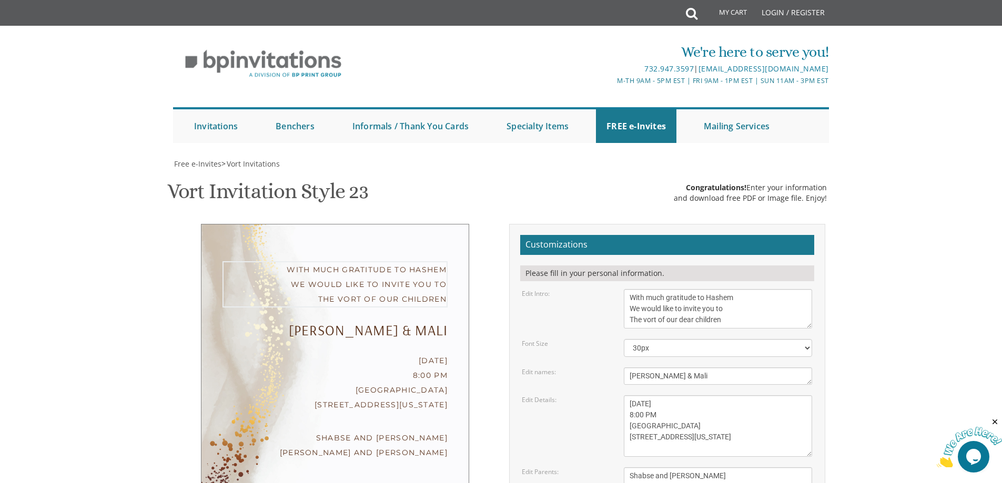
type textarea "With much gratitude to Hashem We would like to invite you to The vort of our de…"
click at [585, 289] on div "Edit Intro: With gratitude to Hashem We would like to invite you to The vort of…" at bounding box center [667, 308] width 306 height 39
click at [869, 214] on body "My Cart Total: View Cart Item(s) Submit My Cart Total: View Cart Item(s) Login …" at bounding box center [501, 443] width 1002 height 887
click at [648, 396] on textarea "[DATE] Seven-thirty PM [PERSON_NAME][GEOGRAPHIC_DATA][PERSON_NAME] [STREET_ADDR…" at bounding box center [718, 427] width 188 height 62
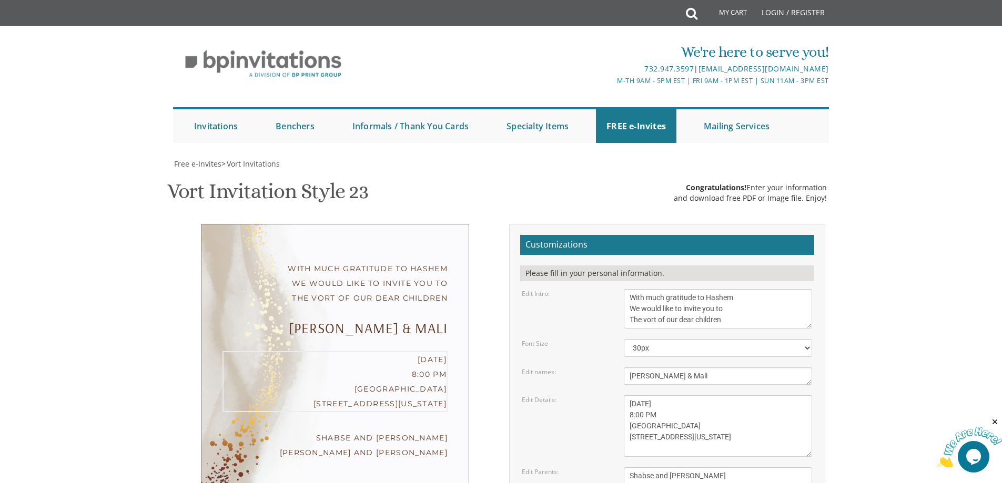
click at [648, 396] on textarea "[DATE] Seven-thirty PM [PERSON_NAME][GEOGRAPHIC_DATA][PERSON_NAME] [STREET_ADDR…" at bounding box center [718, 427] width 188 height 62
click at [867, 312] on body "My Cart Total: View Cart Item(s) Submit My Cart Total: View Cart Item(s) Login …" at bounding box center [501, 443] width 1002 height 887
click at [775, 468] on textarea "[PERSON_NAME] and [PERSON_NAME] [PERSON_NAME] and [PERSON_NAME]" at bounding box center [718, 482] width 188 height 28
click at [774, 468] on textarea "[PERSON_NAME] and [PERSON_NAME] [PERSON_NAME] and [PERSON_NAME]" at bounding box center [718, 482] width 188 height 28
click at [759, 396] on textarea "[DATE] Seven-thirty PM [PERSON_NAME][GEOGRAPHIC_DATA][PERSON_NAME] [STREET_ADDR…" at bounding box center [718, 427] width 188 height 62
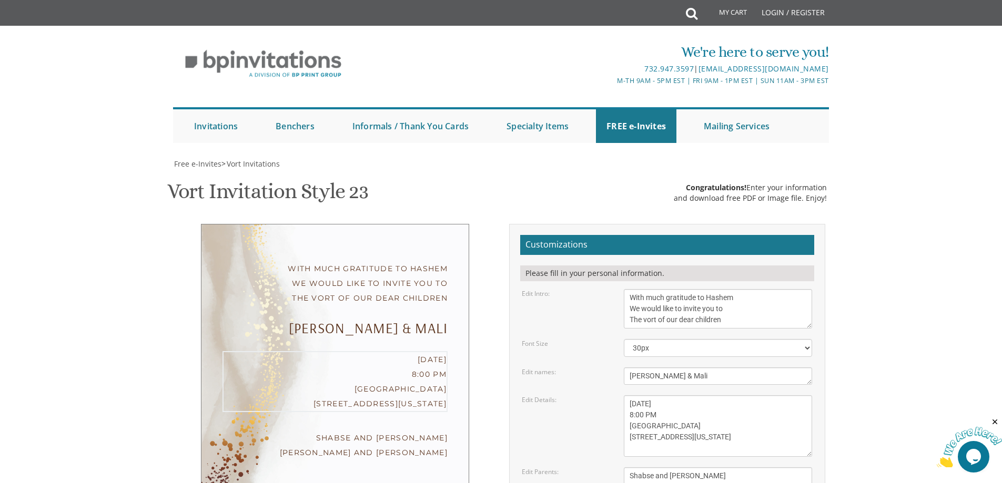
click at [754, 396] on textarea "[DATE] Seven-thirty PM [PERSON_NAME][GEOGRAPHIC_DATA][PERSON_NAME] [STREET_ADDR…" at bounding box center [718, 427] width 188 height 62
click at [753, 396] on textarea "[DATE] Seven-thirty PM [PERSON_NAME][GEOGRAPHIC_DATA][PERSON_NAME] [STREET_ADDR…" at bounding box center [718, 427] width 188 height 62
click at [758, 396] on textarea "[DATE] Seven-thirty PM [PERSON_NAME][GEOGRAPHIC_DATA][PERSON_NAME] [STREET_ADDR…" at bounding box center [718, 427] width 188 height 62
click at [762, 396] on textarea "[DATE] Seven-thirty PM [PERSON_NAME][GEOGRAPHIC_DATA][PERSON_NAME] [STREET_ADDR…" at bounding box center [718, 427] width 188 height 62
click at [750, 368] on textarea "Yitzchok & Rochel" at bounding box center [718, 376] width 188 height 17
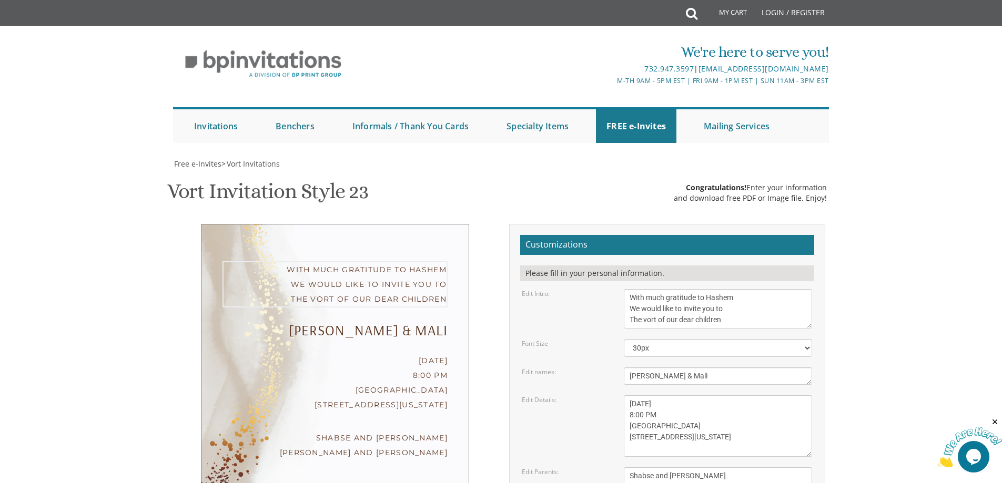
click at [756, 289] on textarea "With gratitude to Hashem We would like to invite you to The vort of our children" at bounding box center [718, 308] width 188 height 39
click at [759, 289] on textarea "With gratitude to Hashem We would like to invite you to The vort of our children" at bounding box center [718, 308] width 188 height 39
click at [762, 289] on textarea "With gratitude to Hashem We would like to invite you to The vort of our children" at bounding box center [718, 308] width 188 height 39
click at [766, 289] on textarea "With gratitude to Hashem We would like to invite you to The vort of our children" at bounding box center [718, 308] width 188 height 39
drag, startPoint x: 628, startPoint y: 89, endPoint x: 622, endPoint y: 89, distance: 5.8
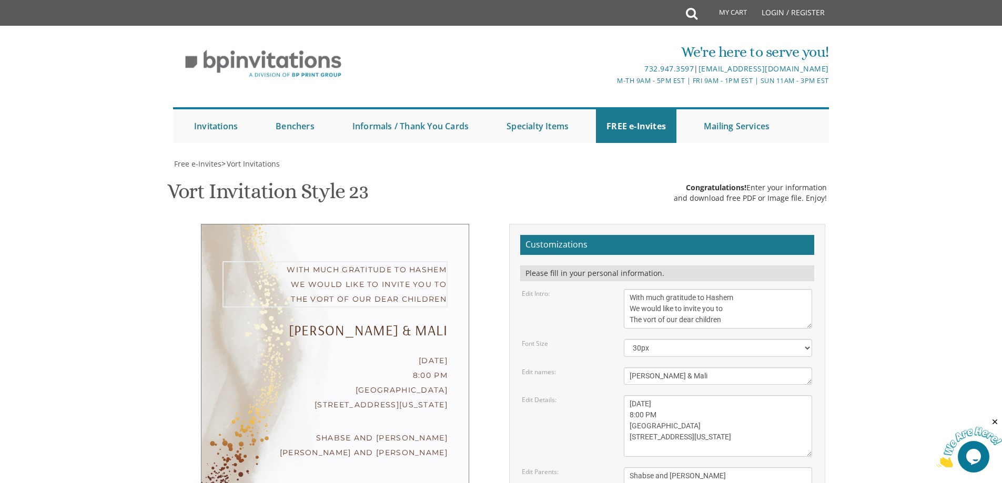
click at [622, 289] on div "With gratitude to Hashem We would like to invite you to The vort of our children" at bounding box center [718, 308] width 204 height 39
click at [624, 289] on textarea "With gratitude to Hashem We would like to invite you to The vort of our children" at bounding box center [718, 308] width 188 height 39
drag, startPoint x: 630, startPoint y: 162, endPoint x: 621, endPoint y: 164, distance: 9.1
click at [621, 368] on div "Yitzchok & Rochel" at bounding box center [718, 376] width 204 height 17
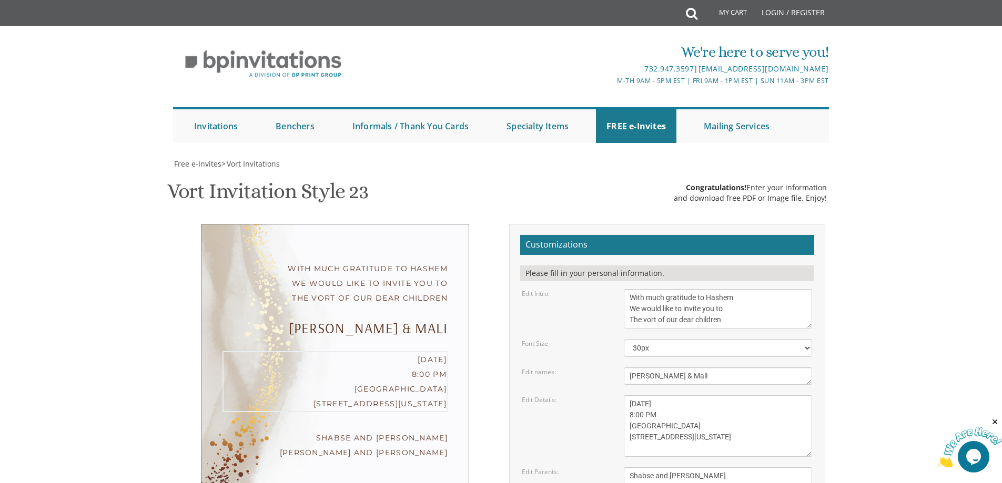
click at [624, 396] on textarea "[DATE] Seven-thirty PM [PERSON_NAME][GEOGRAPHIC_DATA][PERSON_NAME] [STREET_ADDR…" at bounding box center [718, 427] width 188 height 62
click at [623, 396] on div "[DATE] Seven-thirty PM [PERSON_NAME][GEOGRAPHIC_DATA][PERSON_NAME] [STREET_ADDR…" at bounding box center [718, 427] width 204 height 62
click at [624, 396] on textarea "[DATE] Seven-thirty PM [PERSON_NAME][GEOGRAPHIC_DATA][PERSON_NAME] [STREET_ADDR…" at bounding box center [718, 427] width 188 height 62
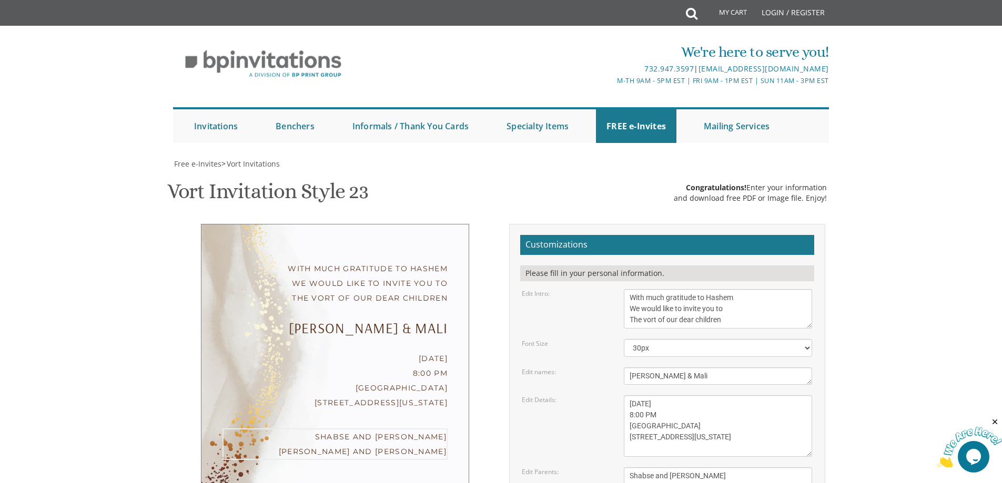
click at [625, 468] on textarea "[PERSON_NAME] and [PERSON_NAME] [PERSON_NAME] and [PERSON_NAME]" at bounding box center [718, 482] width 188 height 28
click at [623, 468] on div "[PERSON_NAME] and [PERSON_NAME] [PERSON_NAME] and [PERSON_NAME]" at bounding box center [718, 482] width 204 height 28
click at [681, 396] on textarea "[DATE] Seven-thirty PM [PERSON_NAME][GEOGRAPHIC_DATA][PERSON_NAME] [STREET_ADDR…" at bounding box center [718, 427] width 188 height 62
click at [683, 396] on textarea "[DATE] Seven-thirty PM [PERSON_NAME][GEOGRAPHIC_DATA][PERSON_NAME] [STREET_ADDR…" at bounding box center [718, 427] width 188 height 62
click at [776, 255] on form "Customizations Please fill in your personal information. Edit Intro: With grati…" at bounding box center [667, 412] width 294 height 354
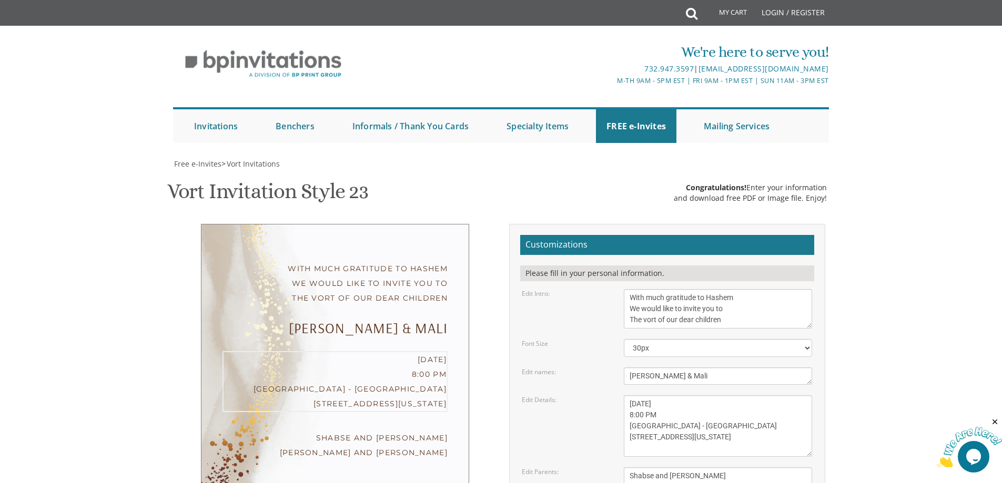
click at [689, 396] on textarea "[DATE] Seven-thirty PM [PERSON_NAME][GEOGRAPHIC_DATA][PERSON_NAME] [STREET_ADDR…" at bounding box center [718, 427] width 188 height 62
click at [729, 396] on textarea "[DATE] Seven-thirty PM [PERSON_NAME][GEOGRAPHIC_DATA][PERSON_NAME] [STREET_ADDR…" at bounding box center [718, 427] width 188 height 62
click at [684, 396] on textarea "[DATE] Seven-thirty PM [PERSON_NAME][GEOGRAPHIC_DATA][PERSON_NAME] [STREET_ADDR…" at bounding box center [718, 427] width 188 height 62
click at [683, 396] on textarea "[DATE] Seven-thirty PM [PERSON_NAME][GEOGRAPHIC_DATA][PERSON_NAME] [STREET_ADDR…" at bounding box center [718, 427] width 188 height 62
type textarea "[DATE] 8:00 PM [GEOGRAPHIC_DATA] [STREET_ADDRESS][US_STATE]"
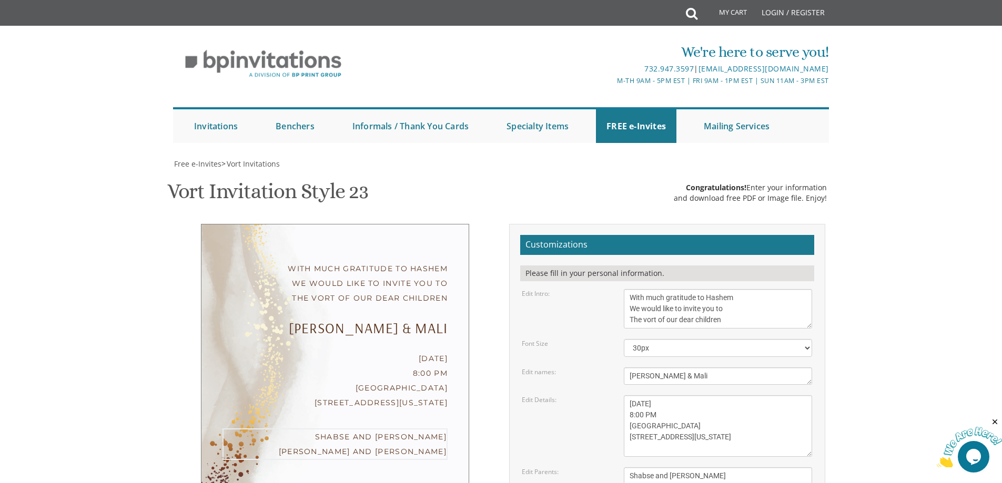
drag, startPoint x: 743, startPoint y: 276, endPoint x: 615, endPoint y: 272, distance: 127.4
click at [615, 468] on div "Edit Parents: [PERSON_NAME] and [PERSON_NAME] [PERSON_NAME] and [PERSON_NAME]" at bounding box center [667, 482] width 306 height 28
paste textarea "Yehudah and [PERSON_NAME]"
type textarea "Yehudah and [PERSON_NAME] [PERSON_NAME] and [PERSON_NAME]"
click at [910, 264] on body "My Cart Total: View Cart Item(s) Submit My Cart Total: View Cart Item(s) Login …" at bounding box center [501, 443] width 1002 height 887
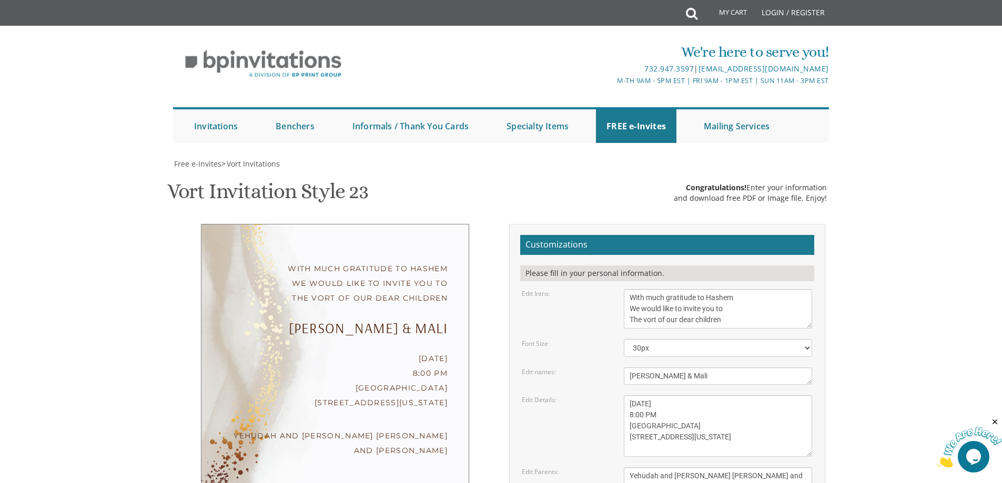
click at [875, 301] on body "My Cart Total: View Cart Item(s) Submit My Cart Total: View Cart Item(s) Login …" at bounding box center [501, 443] width 1002 height 887
click at [730, 468] on textarea "[PERSON_NAME] and [PERSON_NAME] [PERSON_NAME] and [PERSON_NAME]" at bounding box center [718, 482] width 188 height 28
click at [760, 468] on textarea "[PERSON_NAME] and [PERSON_NAME] [PERSON_NAME] and [PERSON_NAME]" at bounding box center [718, 482] width 188 height 28
click at [719, 396] on textarea "[DATE] Seven-thirty PM [PERSON_NAME][GEOGRAPHIC_DATA][PERSON_NAME] [STREET_ADDR…" at bounding box center [718, 427] width 188 height 62
click at [717, 396] on textarea "[DATE] Seven-thirty PM [PERSON_NAME][GEOGRAPHIC_DATA][PERSON_NAME] [STREET_ADDR…" at bounding box center [718, 427] width 188 height 62
